Goal: Task Accomplishment & Management: Complete application form

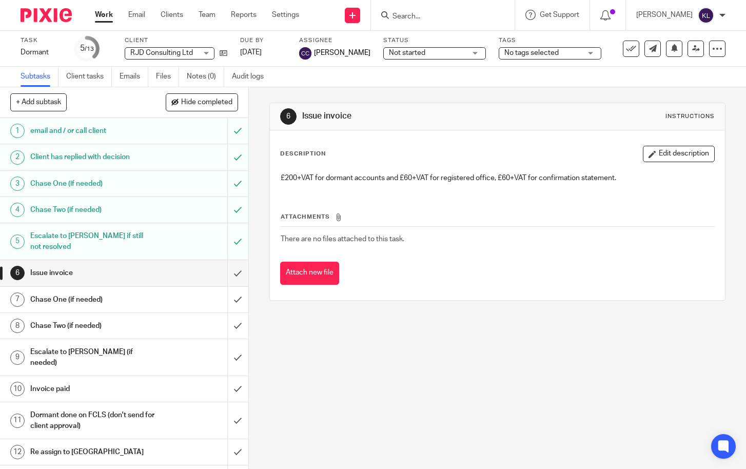
click at [463, 17] on input "Search" at bounding box center [438, 16] width 92 height 9
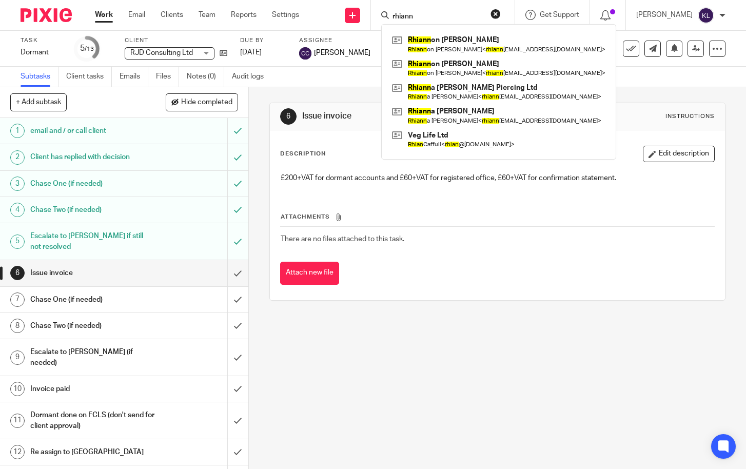
type input "rhiann"
click at [459, 41] on link at bounding box center [499, 44] width 219 height 24
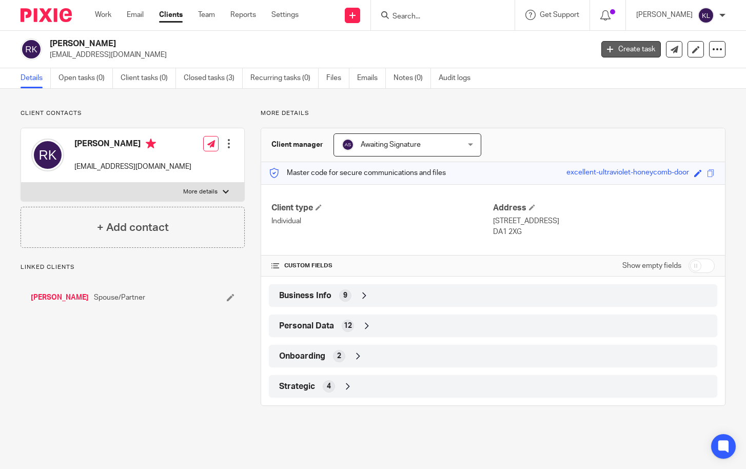
click at [617, 46] on link "Create task" at bounding box center [632, 49] width 60 height 16
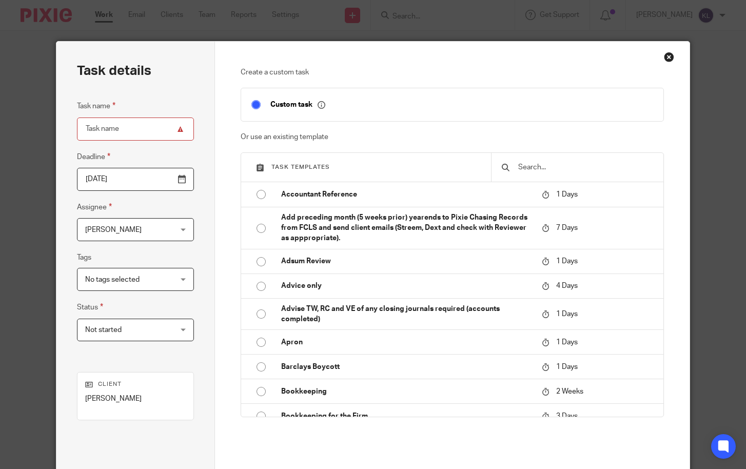
click at [534, 163] on input "text" at bounding box center [585, 167] width 136 height 11
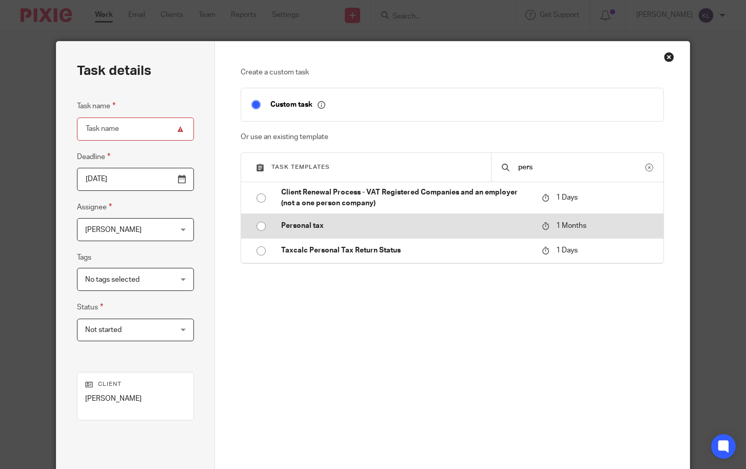
type input "pers"
click at [310, 217] on td "Personal tax" at bounding box center [404, 226] width 266 height 25
type input "[DATE]"
type input "Personal tax"
checkbox input "false"
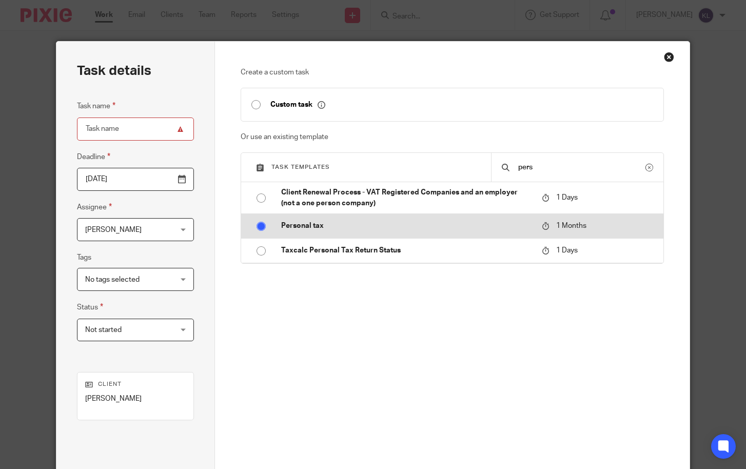
radio input "true"
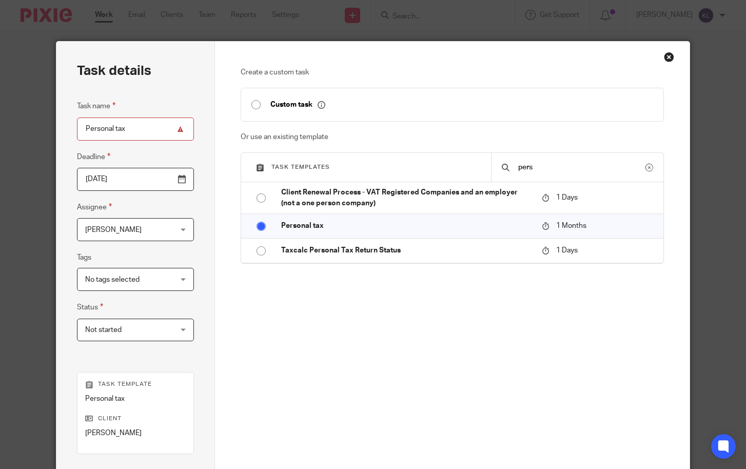
click at [103, 219] on span "[PERSON_NAME]" at bounding box center [128, 230] width 86 height 22
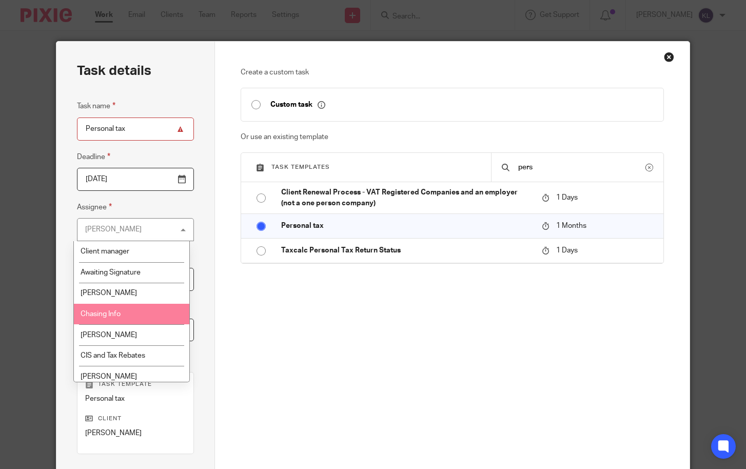
click at [98, 310] on li "Chasing Info" at bounding box center [132, 314] width 116 height 21
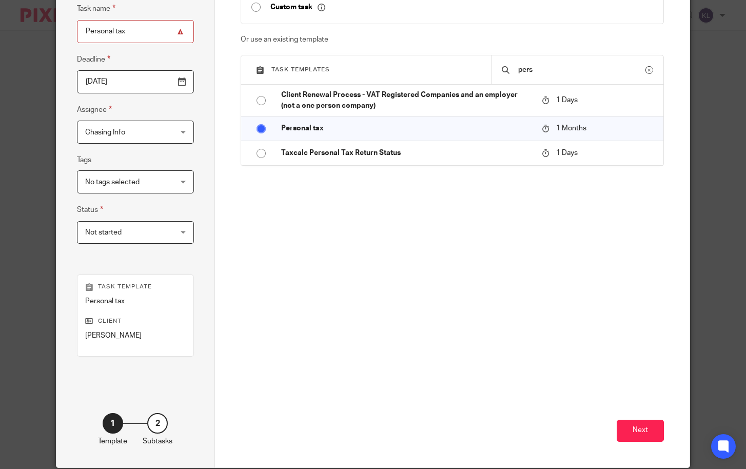
scroll to position [138, 0]
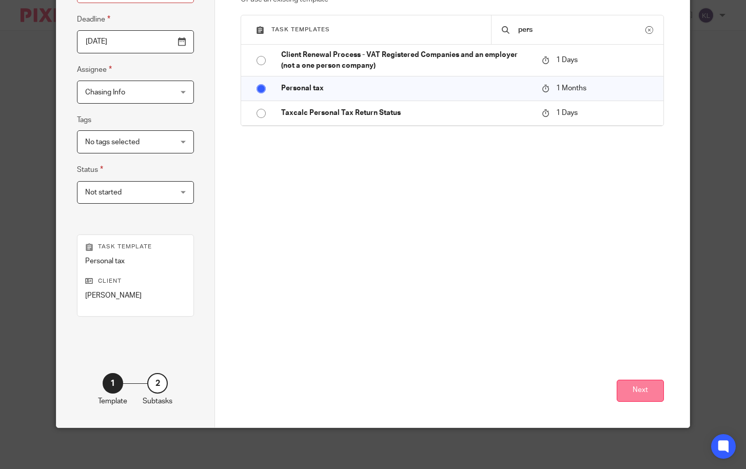
click at [650, 390] on button "Next" at bounding box center [640, 391] width 47 height 22
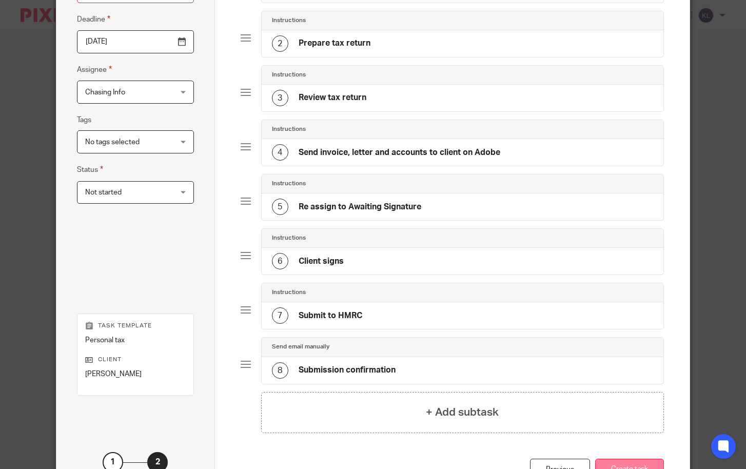
click at [608, 461] on button "Create task" at bounding box center [630, 470] width 69 height 22
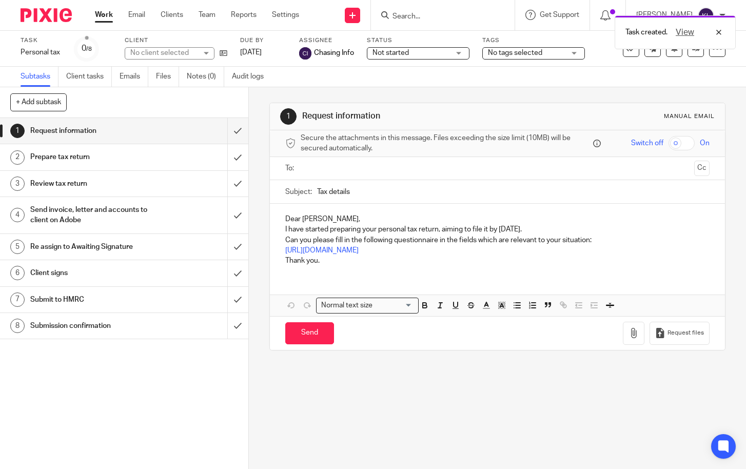
click at [329, 161] on ul at bounding box center [498, 168] width 393 height 17
click at [329, 173] on input "text" at bounding box center [497, 169] width 386 height 12
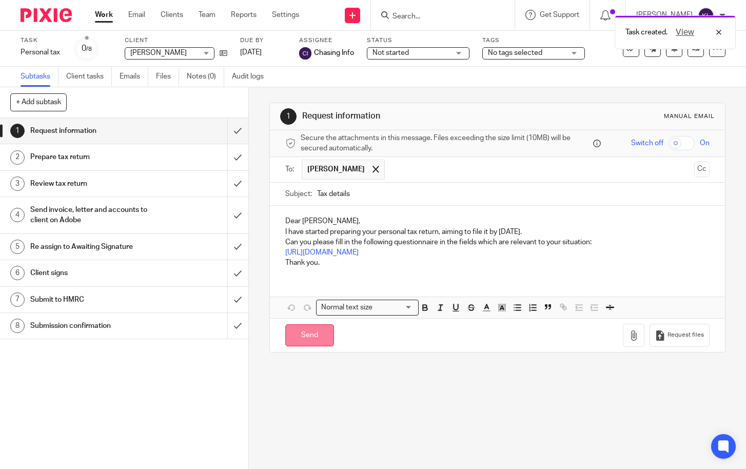
click at [317, 339] on input "Send" at bounding box center [309, 335] width 49 height 22
type input "Sent"
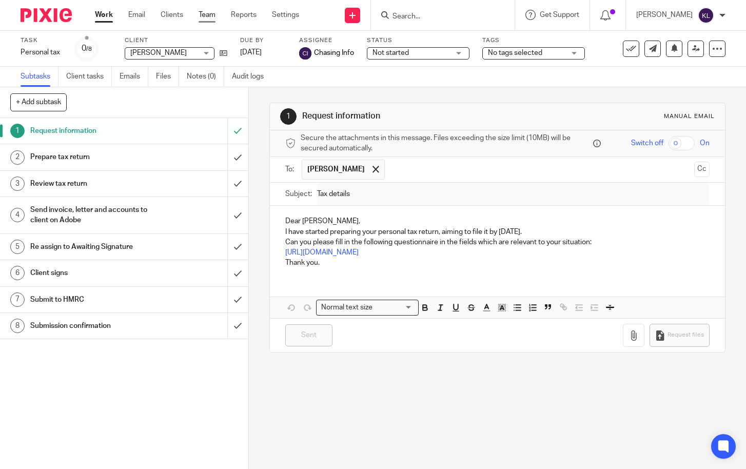
click at [207, 15] on link "Team" at bounding box center [207, 15] width 17 height 10
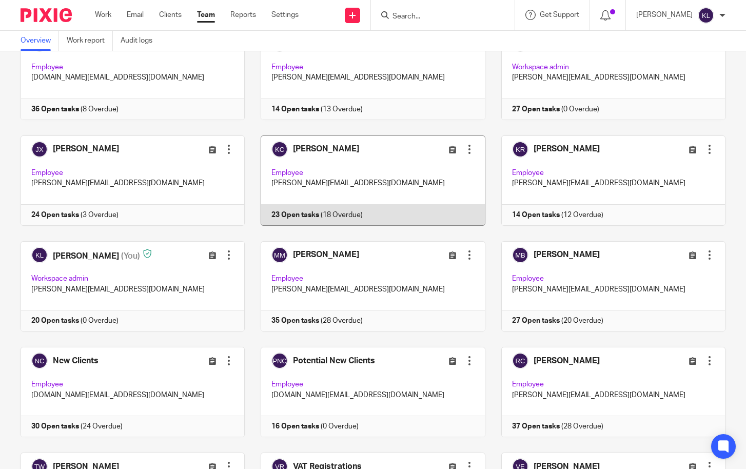
scroll to position [565, 0]
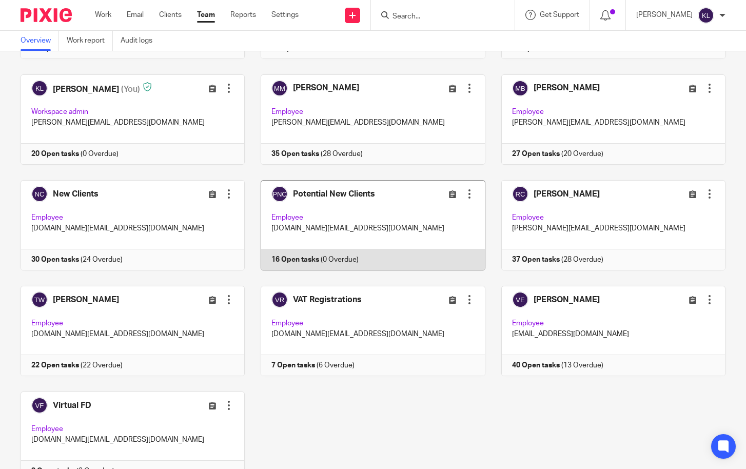
click at [312, 263] on link at bounding box center [365, 225] width 240 height 90
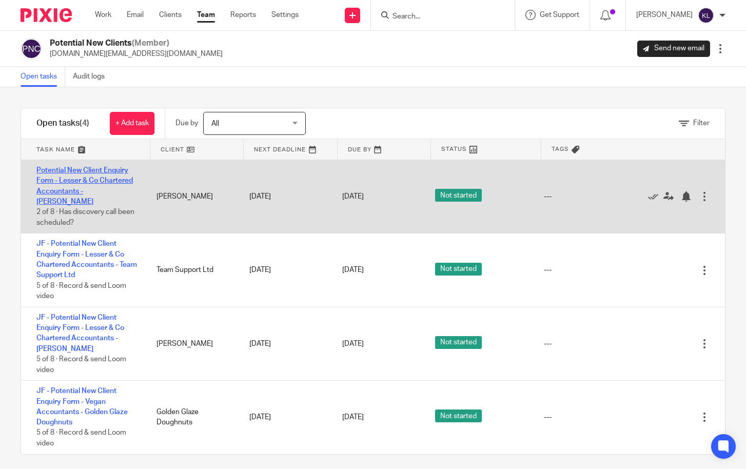
click at [108, 191] on link "Potential New Client Enquiry Form - Lesser & Co Chartered Accountants - [PERSON…" at bounding box center [84, 186] width 97 height 39
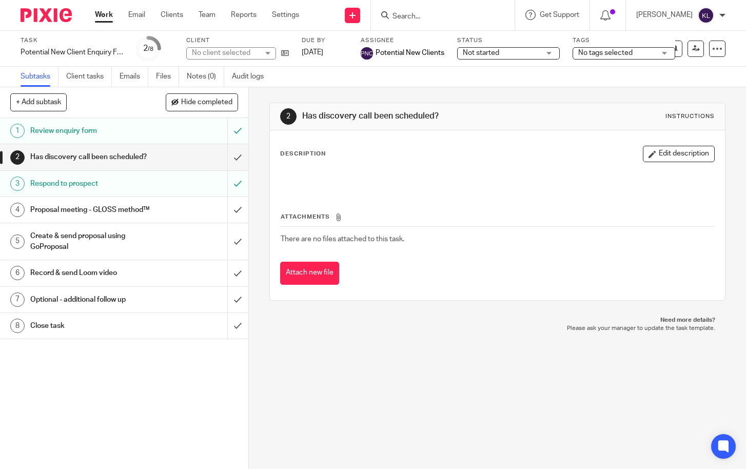
click at [103, 57] on div "Task Potential New Client Enquiry Form - Lesser & Co Chartered Accountants - Ka…" at bounding box center [72, 48] width 103 height 25
click at [104, 48] on div "Potential New Client Enquiry Form - Lesser & Co Chartered Accountants - Kathlee…" at bounding box center [72, 52] width 103 height 10
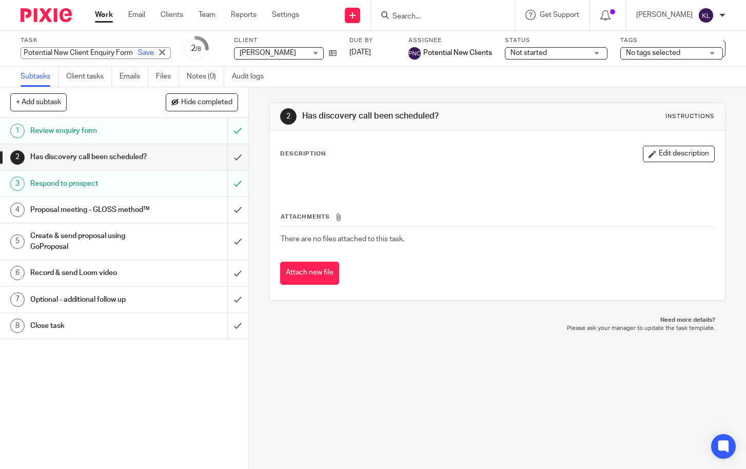
click at [106, 49] on input "Potential New Client Enquiry Form - Lesser & Co Chartered Accountants - Kathlee…" at bounding box center [96, 53] width 150 height 12
type input "Potential New Client Enquiry Form - Lesser & Co Chartered Accountants - Davis S…"
click at [138, 51] on link "Save" at bounding box center [146, 53] width 16 height 10
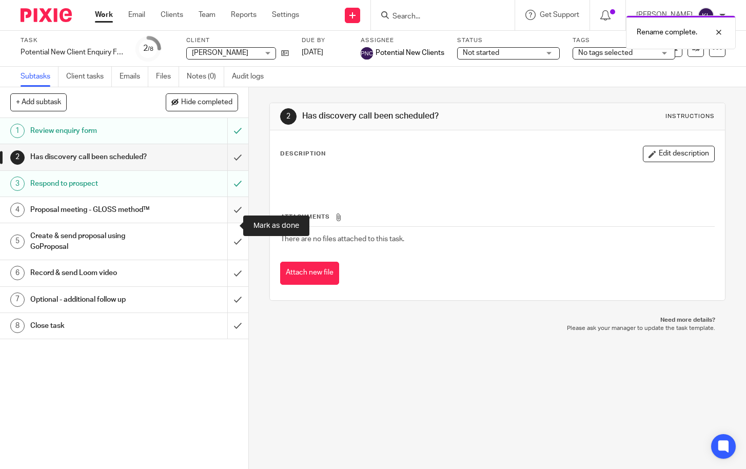
drag, startPoint x: 227, startPoint y: 226, endPoint x: 226, endPoint y: 215, distance: 11.3
click at [226, 223] on input "submit" at bounding box center [124, 210] width 248 height 26
click at [228, 165] on input "submit" at bounding box center [124, 157] width 248 height 26
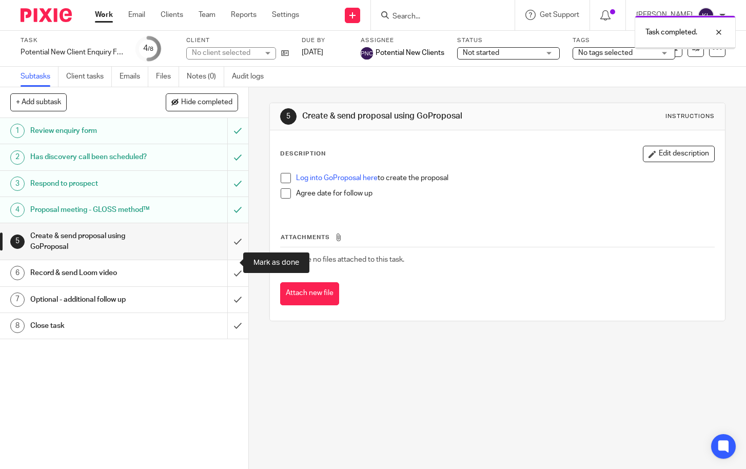
click at [232, 260] on input "submit" at bounding box center [124, 241] width 248 height 36
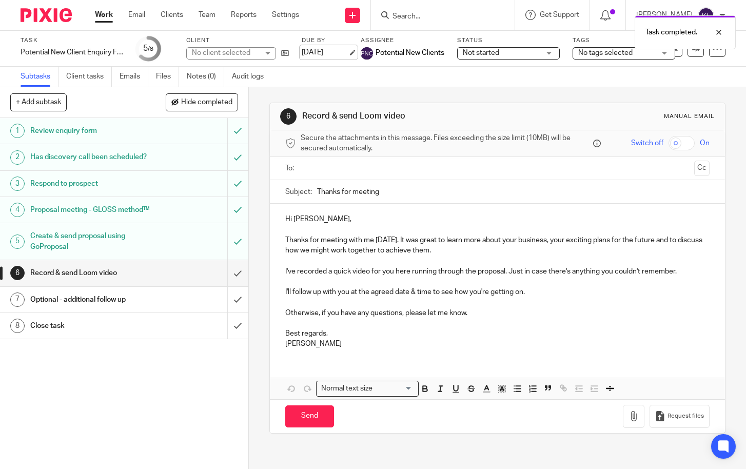
click at [335, 51] on link "[DATE]" at bounding box center [325, 52] width 46 height 11
click at [103, 14] on link "Work" at bounding box center [104, 15] width 18 height 10
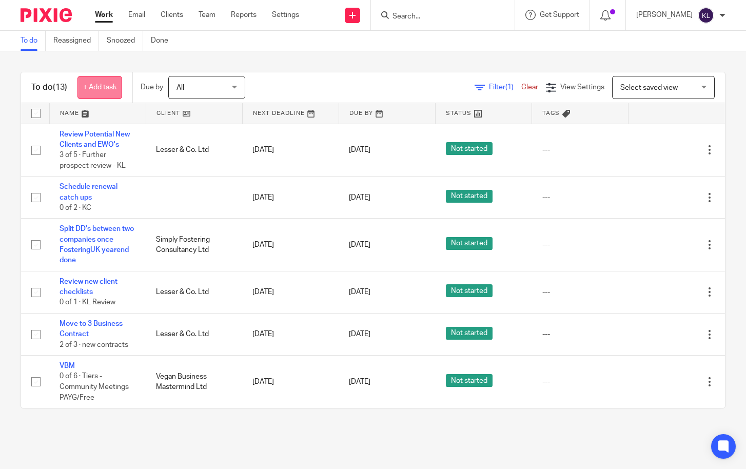
click at [103, 83] on link "+ Add task" at bounding box center [100, 87] width 45 height 23
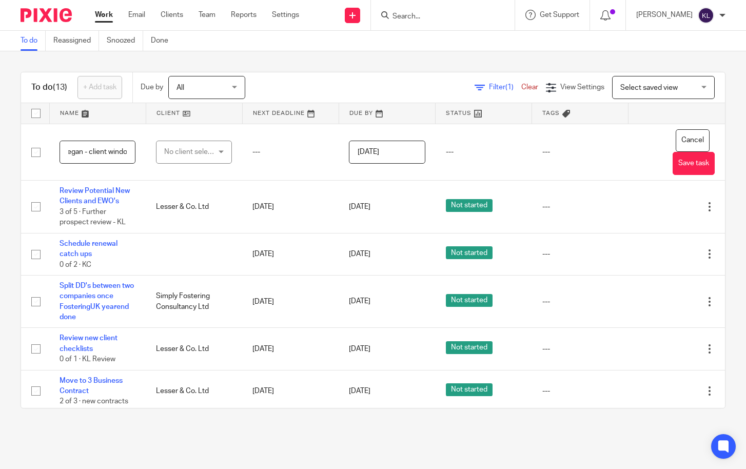
scroll to position [0, 64]
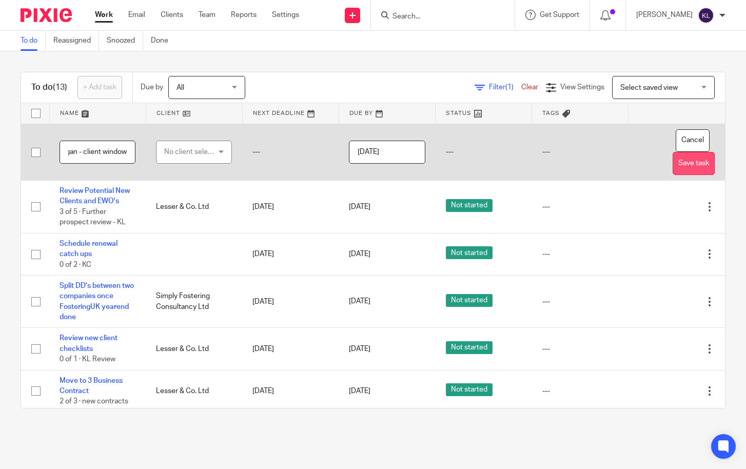
type input "List of clients - Vegan - client window"
click at [683, 164] on button "Save task" at bounding box center [694, 163] width 42 height 23
